Goal: Information Seeking & Learning: Learn about a topic

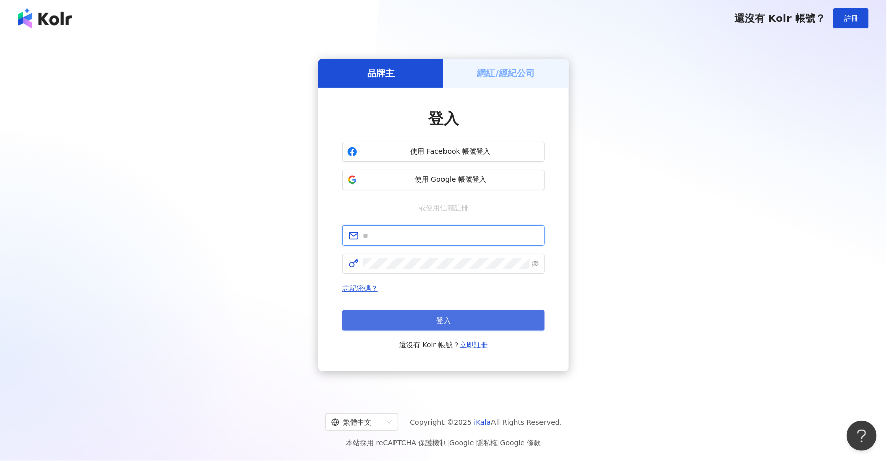
type input "**********"
click at [426, 324] on button "登入" at bounding box center [444, 320] width 202 height 20
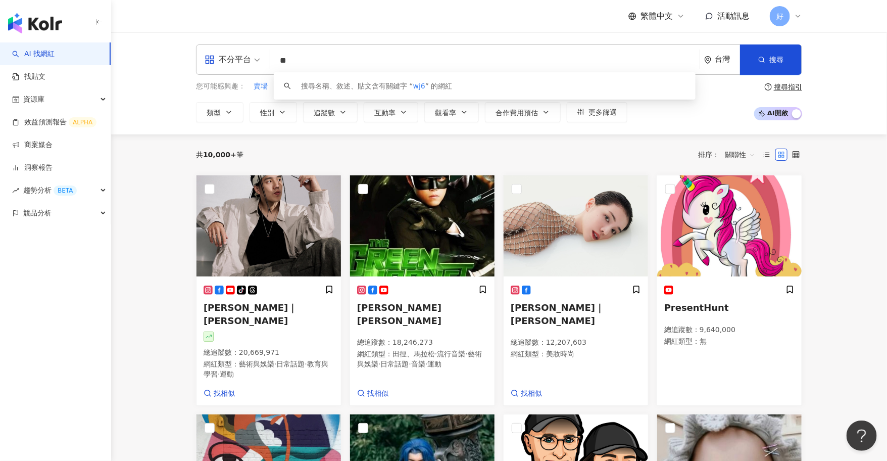
type input "*"
click at [241, 60] on div "不分平台" at bounding box center [228, 60] width 46 height 16
type input "****"
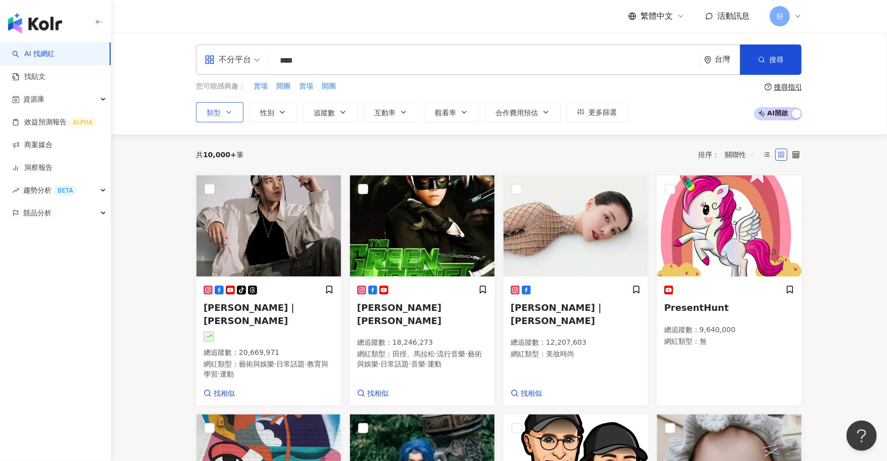
click at [225, 109] on icon "button" at bounding box center [229, 112] width 8 height 8
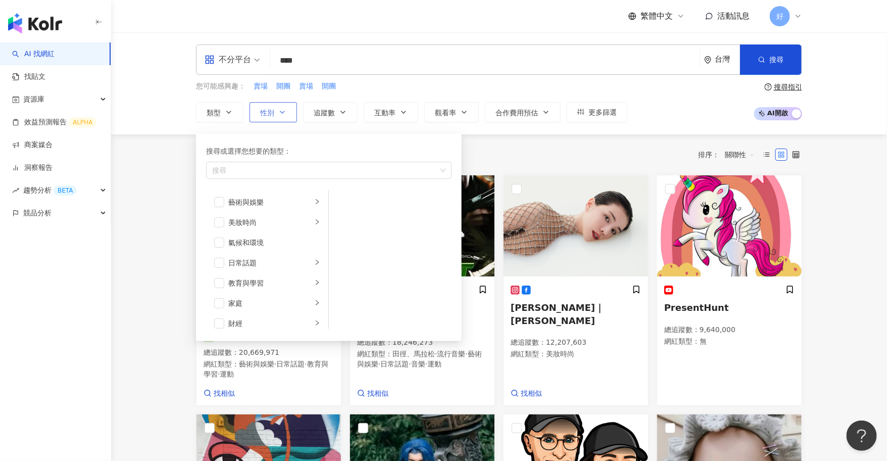
click at [274, 119] on button "性別" at bounding box center [273, 112] width 47 height 20
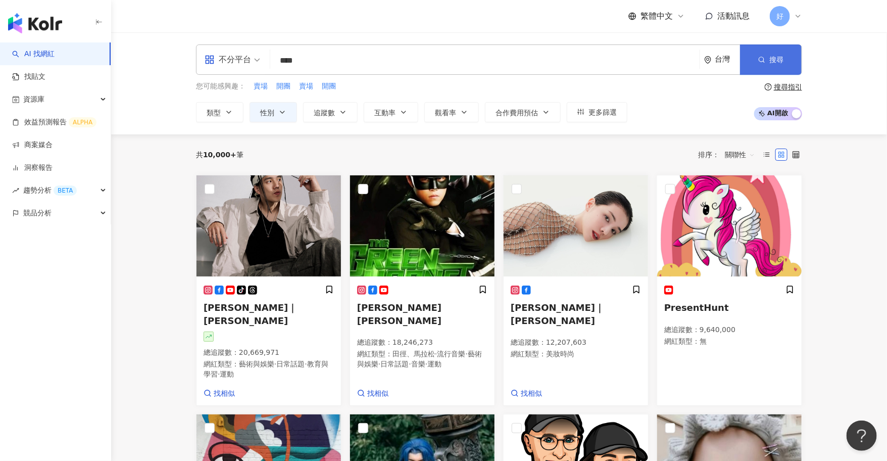
click at [792, 69] on button "搜尋" at bounding box center [771, 59] width 62 height 30
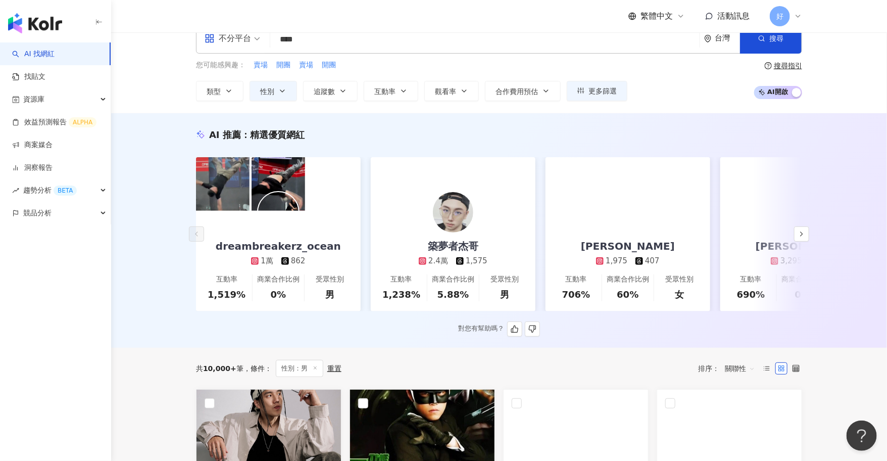
scroll to position [18, 0]
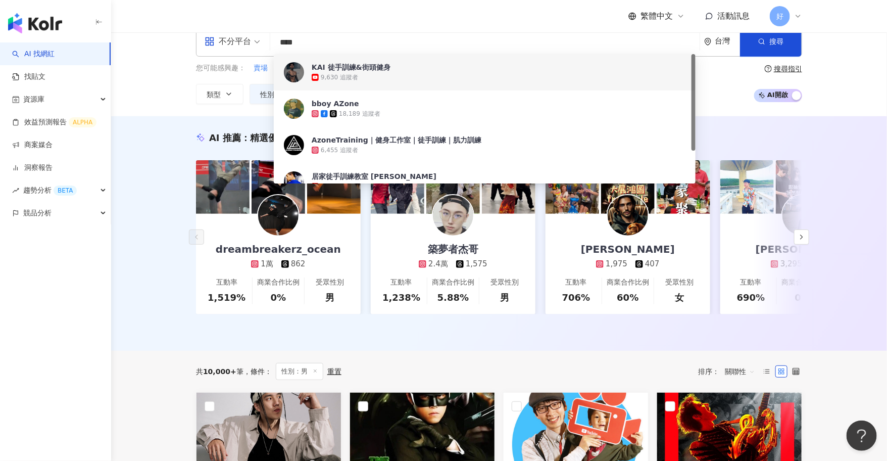
click at [407, 39] on input "****" at bounding box center [484, 42] width 421 height 19
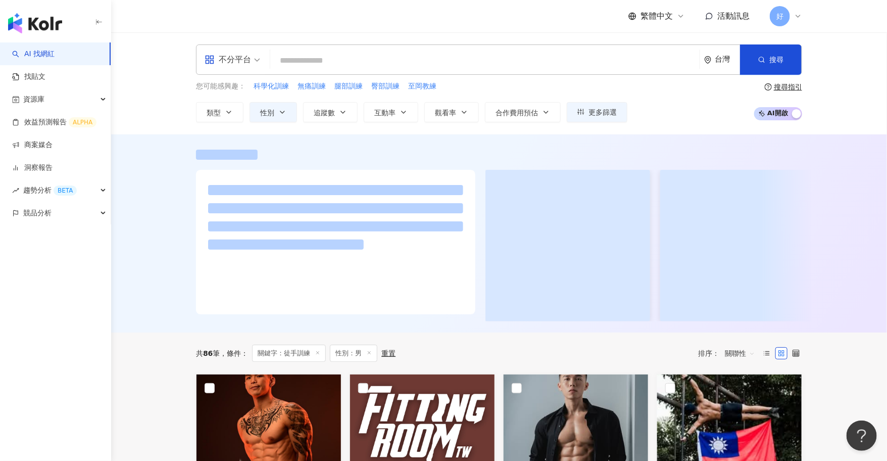
click at [439, 55] on input "search" at bounding box center [484, 60] width 421 height 19
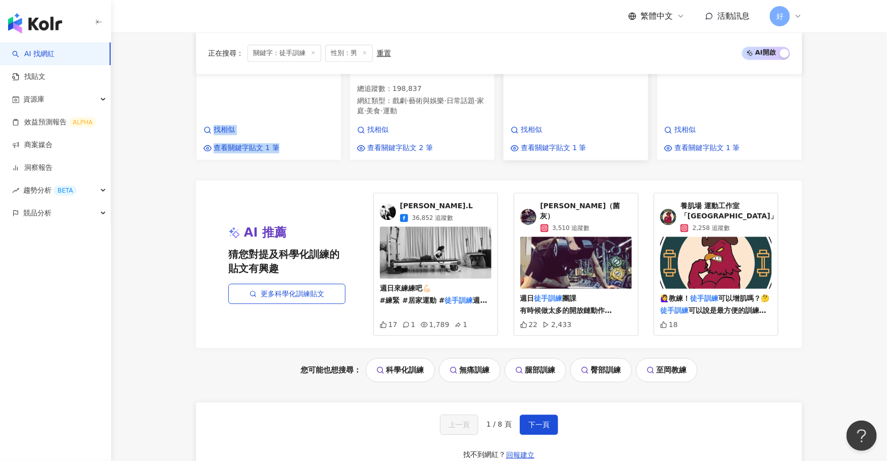
scroll to position [1021, 0]
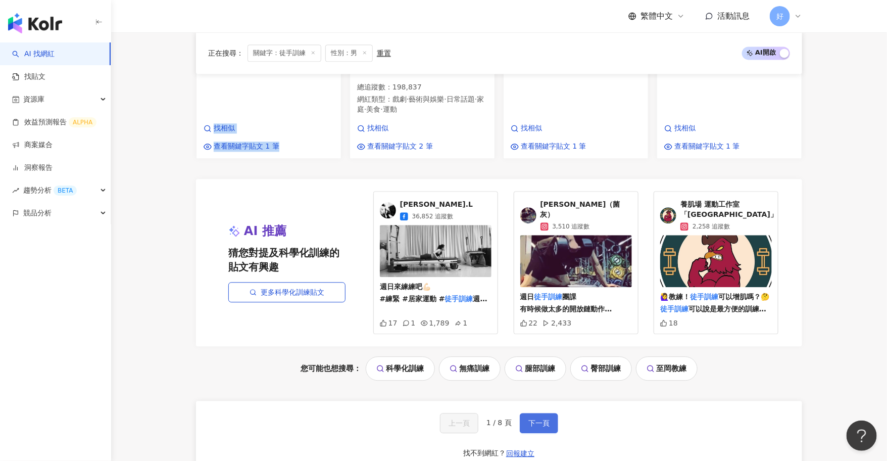
click at [551, 413] on button "下一頁" at bounding box center [539, 423] width 38 height 20
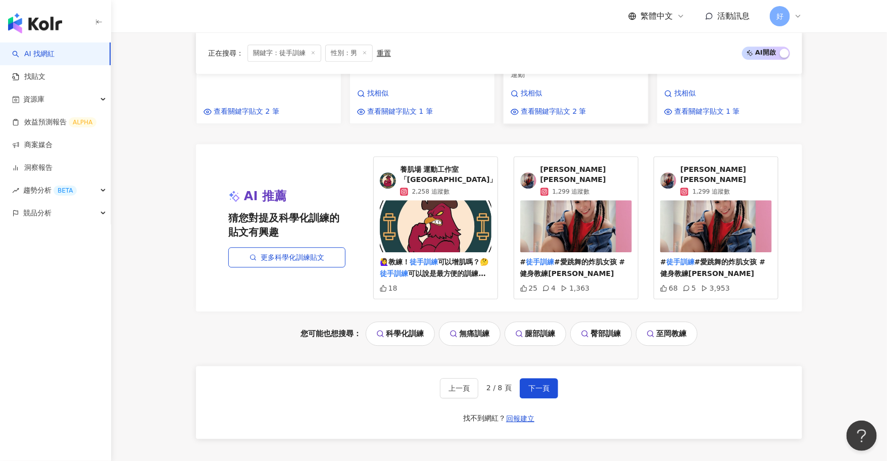
scroll to position [1110, 0]
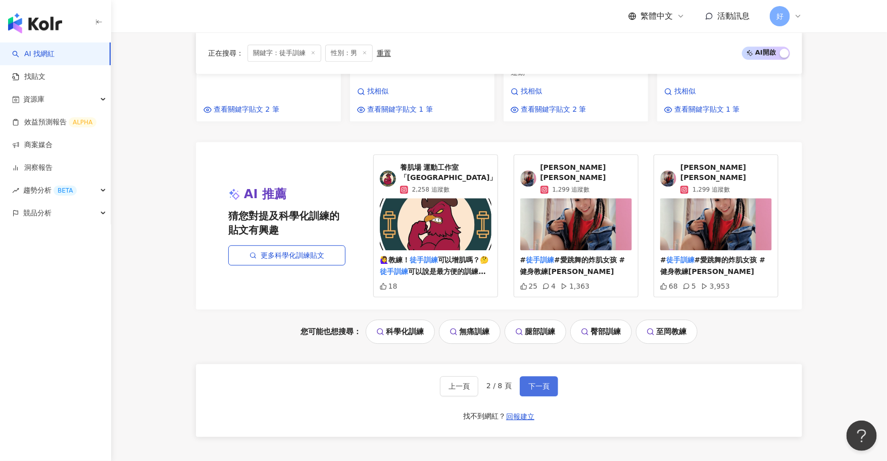
click at [542, 382] on span "下一頁" at bounding box center [539, 386] width 21 height 8
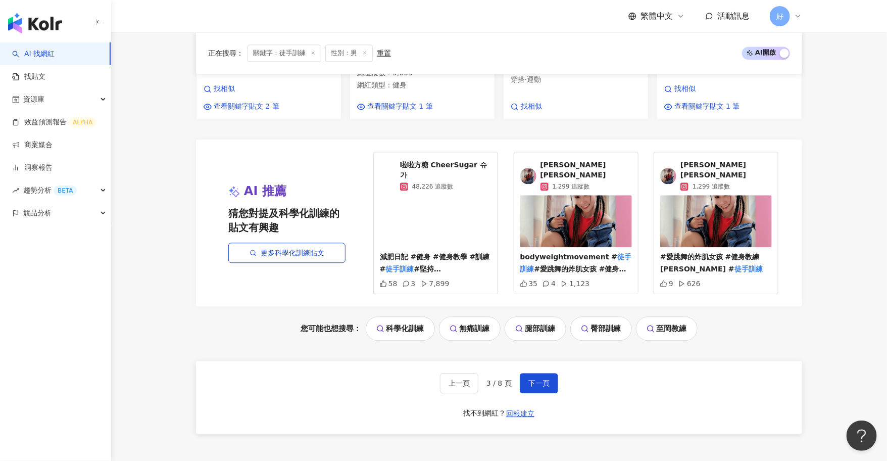
scroll to position [1033, 0]
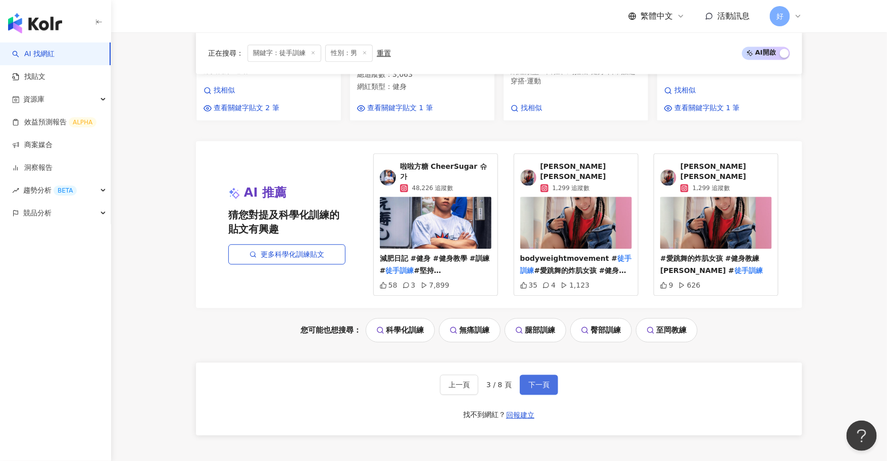
click at [546, 381] on span "下一頁" at bounding box center [539, 385] width 21 height 8
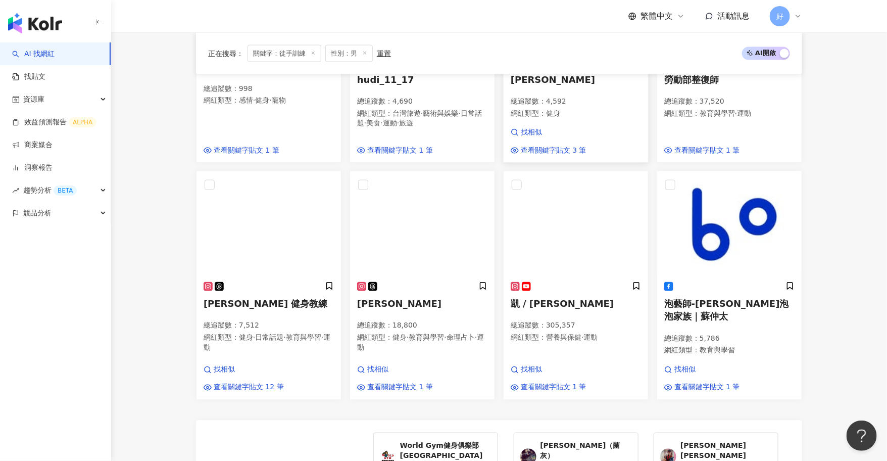
scroll to position [921, 0]
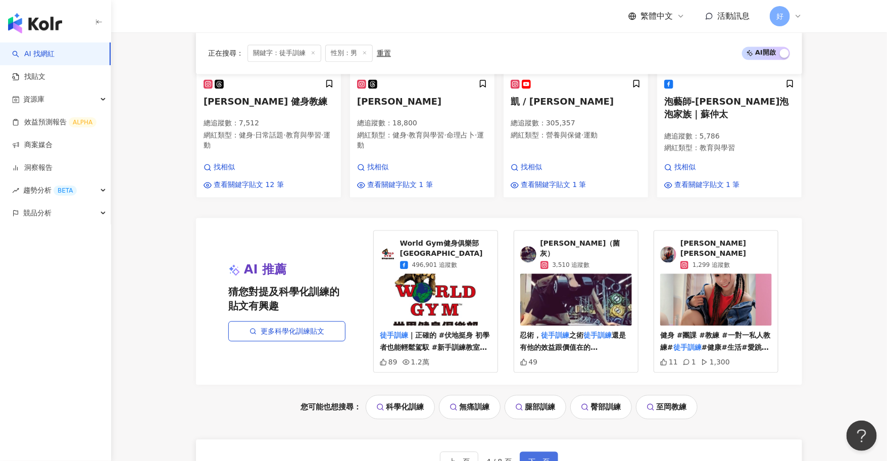
click at [537, 457] on span "下一頁" at bounding box center [539, 461] width 21 height 8
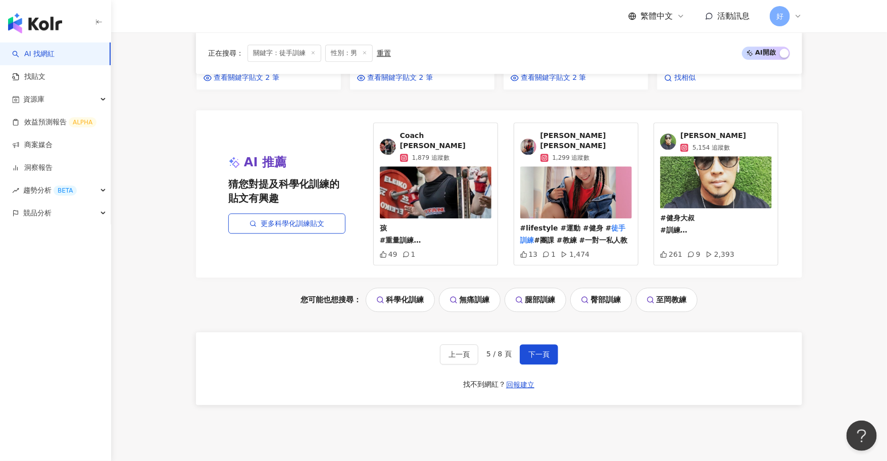
scroll to position [1114, 0]
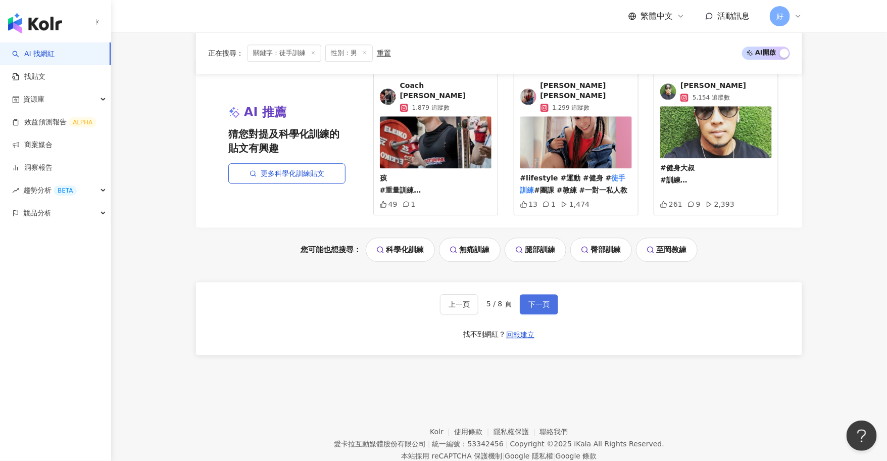
click at [544, 300] on span "下一頁" at bounding box center [539, 304] width 21 height 8
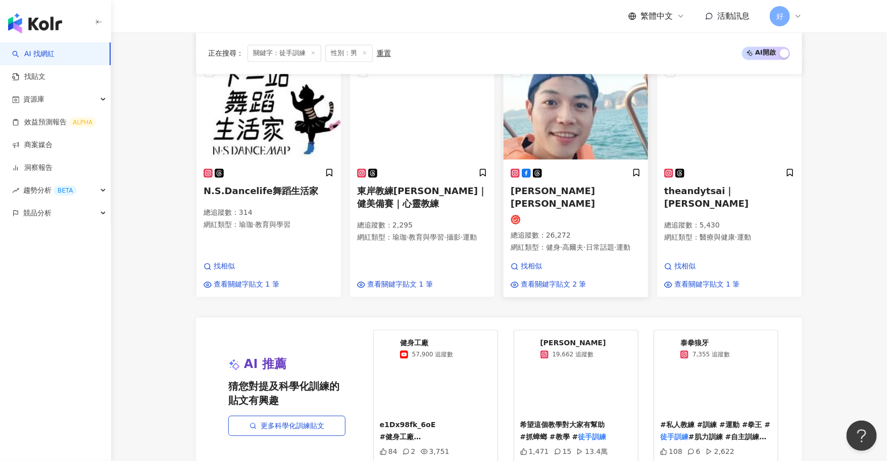
scroll to position [858, 0]
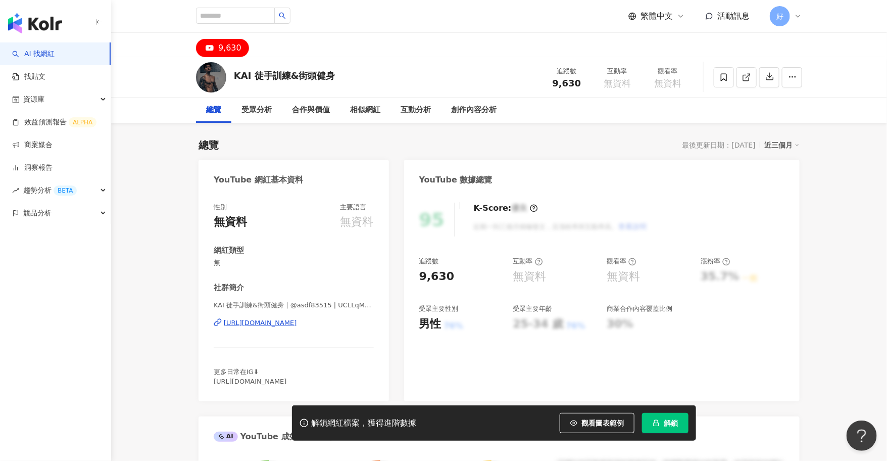
click at [297, 318] on div "[URL][DOMAIN_NAME]" at bounding box center [260, 322] width 73 height 9
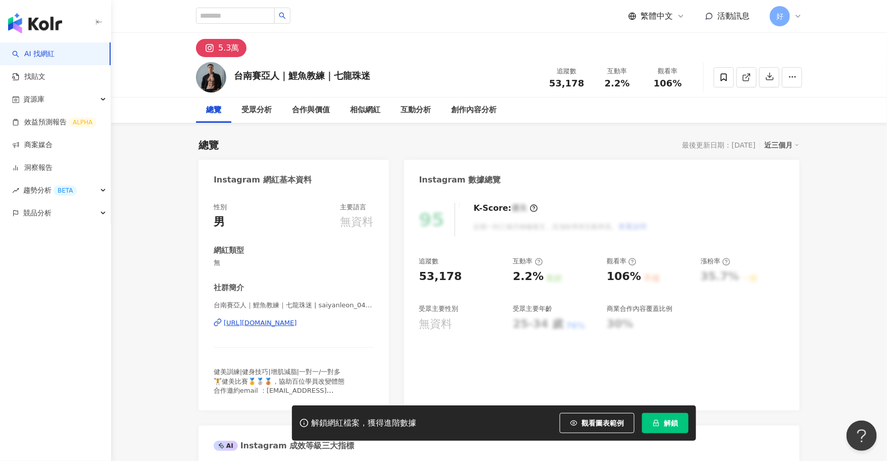
click at [297, 322] on div "https://www.instagram.com/saiyanleon_0401/" at bounding box center [260, 322] width 73 height 9
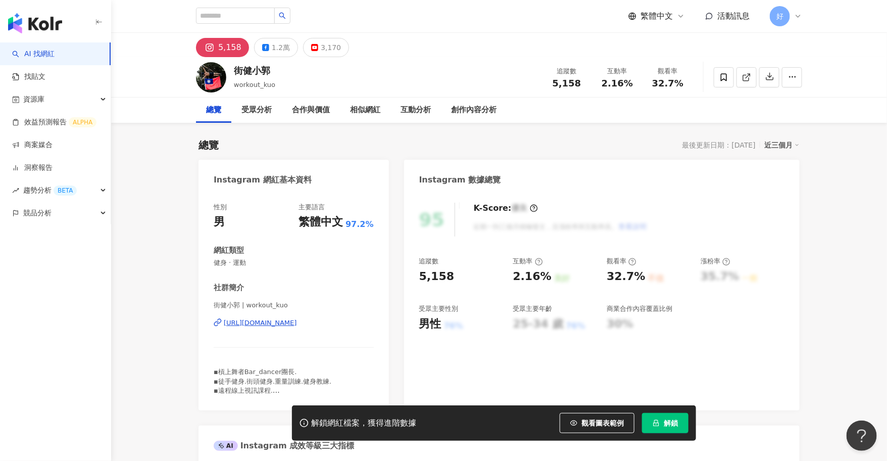
click at [295, 325] on div "https://www.instagram.com/workout_kuo/" at bounding box center [260, 322] width 73 height 9
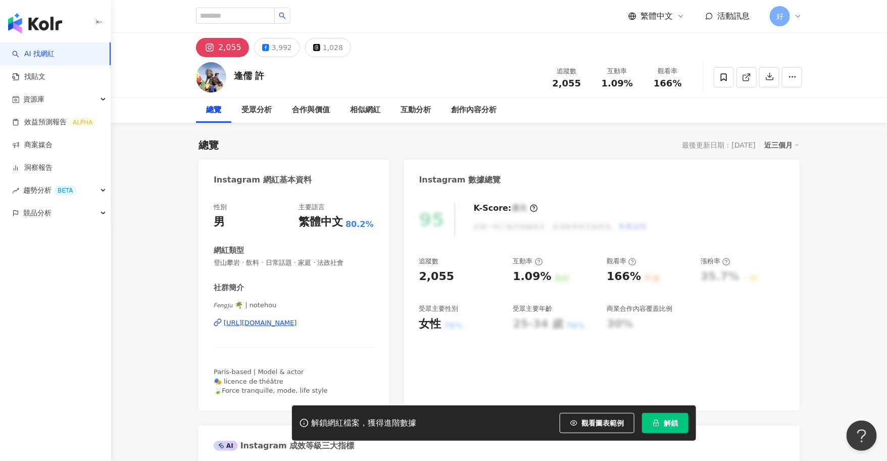
click at [270, 320] on div "https://www.instagram.com/notehou/" at bounding box center [260, 322] width 73 height 9
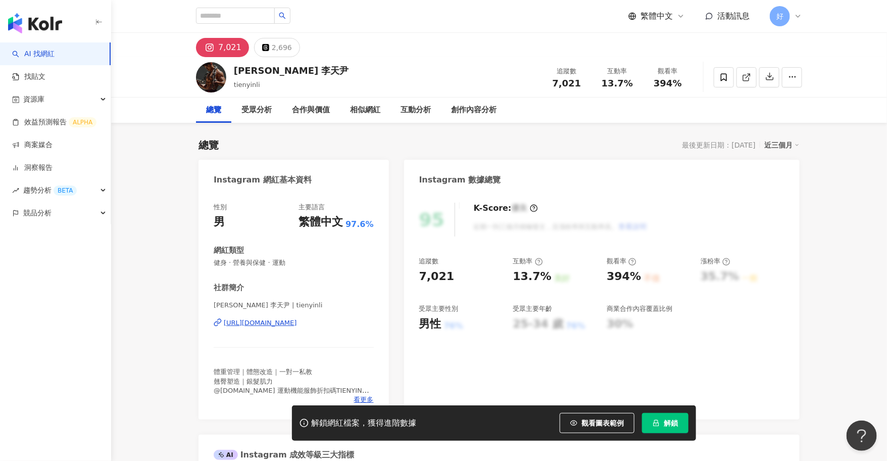
click at [297, 322] on div "https://www.instagram.com/tienyinli/" at bounding box center [260, 322] width 73 height 9
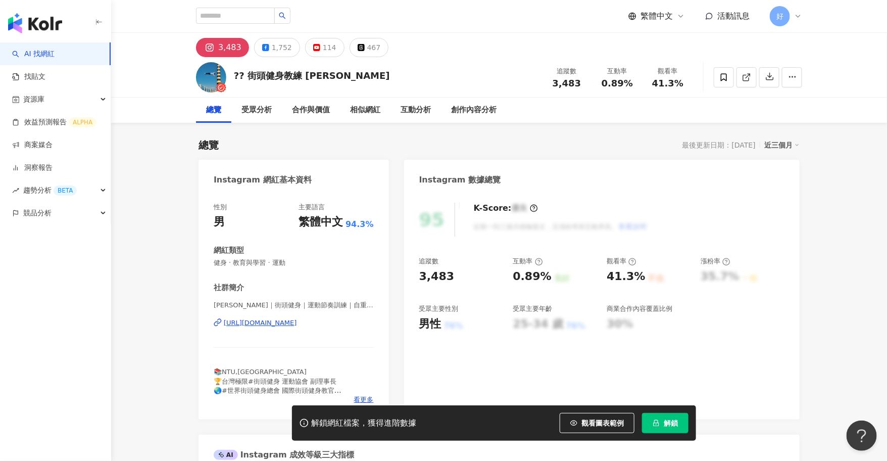
click at [297, 322] on div "https://www.instagram.com/ryanone123/" at bounding box center [260, 322] width 73 height 9
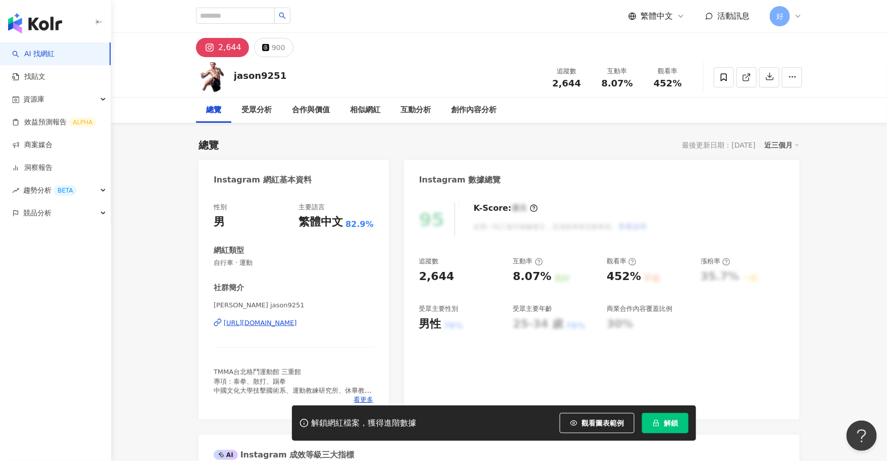
click at [289, 323] on div "https://www.instagram.com/jason9251/" at bounding box center [260, 322] width 73 height 9
